Goal: Task Accomplishment & Management: Complete application form

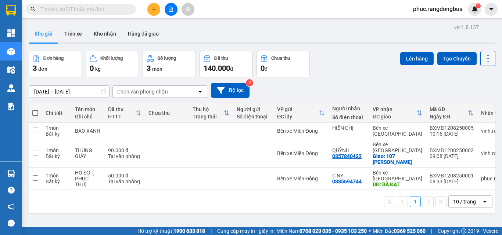
click at [483, 59] on icon at bounding box center [488, 59] width 10 height 10
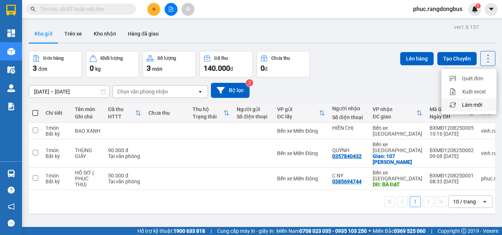
click at [477, 107] on span "Làm mới" at bounding box center [472, 104] width 20 height 7
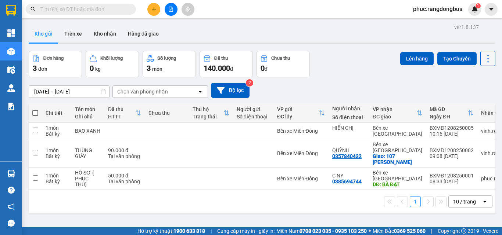
click at [483, 59] on icon at bounding box center [488, 59] width 10 height 10
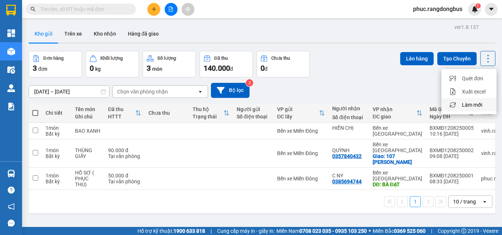
click at [484, 106] on div "Làm mới" at bounding box center [468, 104] width 43 height 7
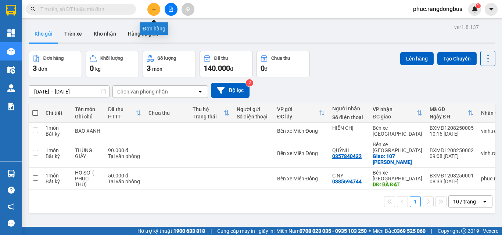
click at [151, 6] on button at bounding box center [153, 9] width 13 height 13
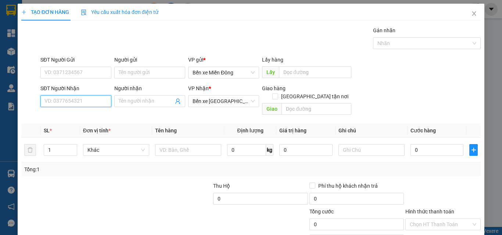
click at [69, 104] on input "SĐT Người Nhận" at bounding box center [75, 101] width 71 height 12
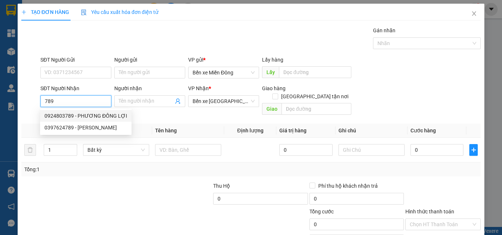
click at [79, 118] on div "0924803789 - PHƯƠNG ĐỒNG LỢI" at bounding box center [85, 116] width 83 height 8
type input "0924803789"
type input "PHƯƠNG ĐỒNG LỢI"
type input "240.000"
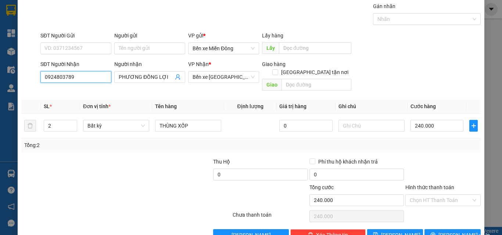
scroll to position [36, 0]
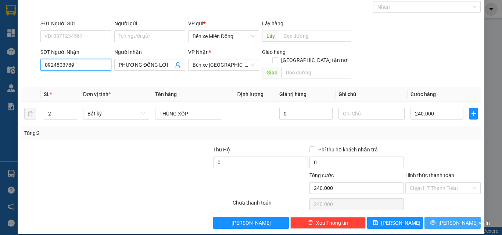
type input "0924803789"
click at [447, 219] on span "[PERSON_NAME] và In" at bounding box center [463, 223] width 51 height 8
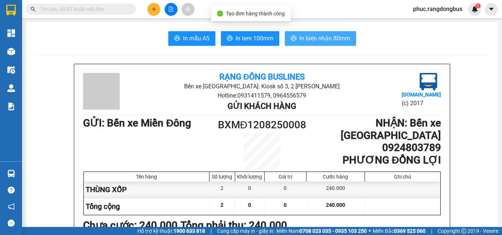
click at [335, 41] on span "In biên nhận 80mm" at bounding box center [324, 38] width 51 height 9
